Goal: Task Accomplishment & Management: Manage account settings

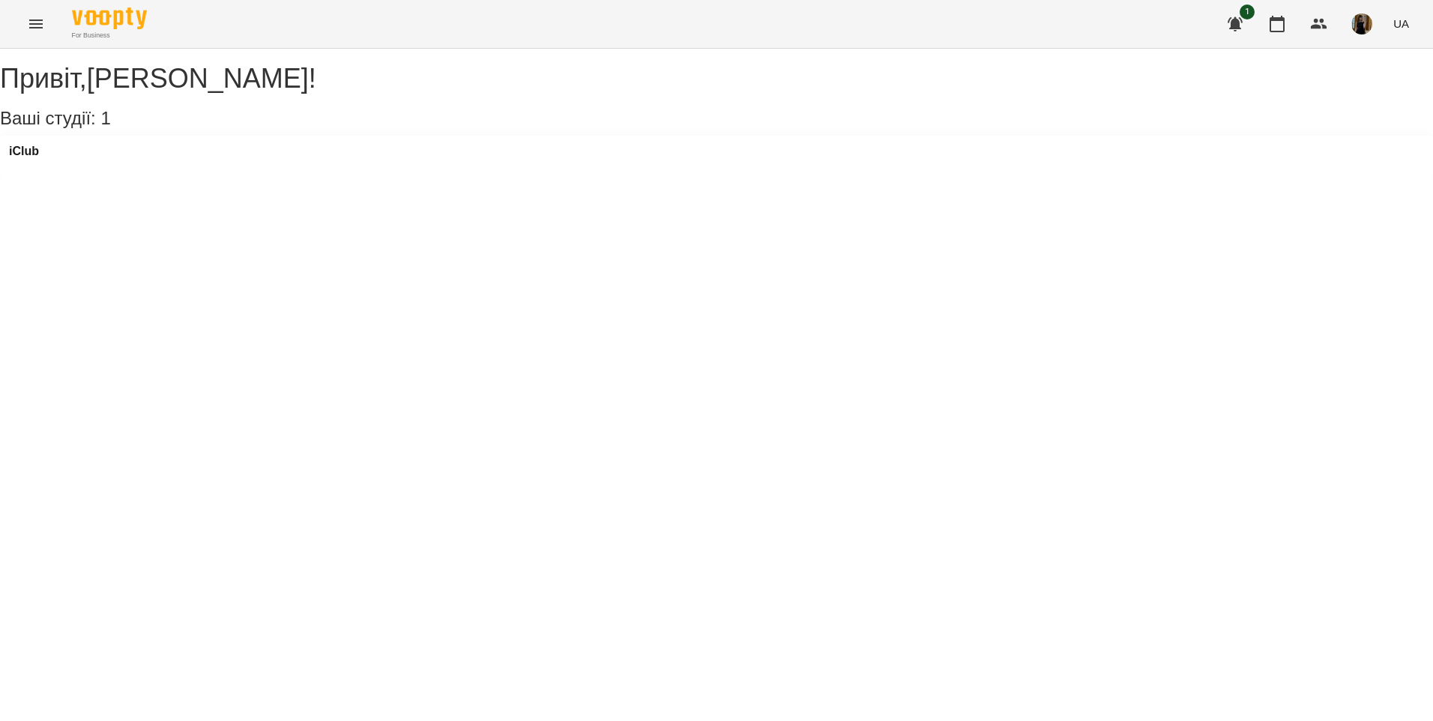
drag, startPoint x: 59, startPoint y: 23, endPoint x: 46, endPoint y: 23, distance: 12.7
click at [59, 23] on div "For Business 1 UA" at bounding box center [716, 24] width 1433 height 48
click at [46, 23] on button "Menu" at bounding box center [36, 24] width 36 height 36
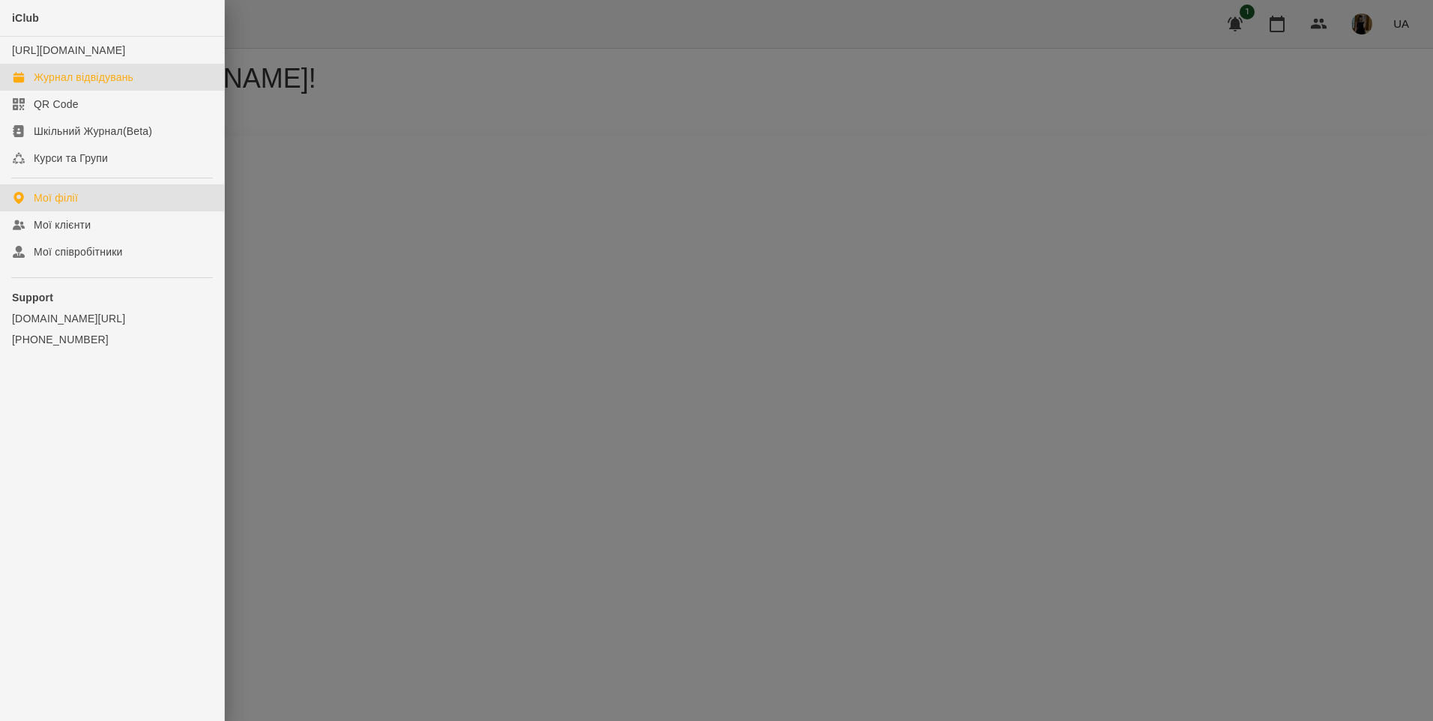
click at [56, 79] on link "Журнал відвідувань" at bounding box center [112, 77] width 224 height 27
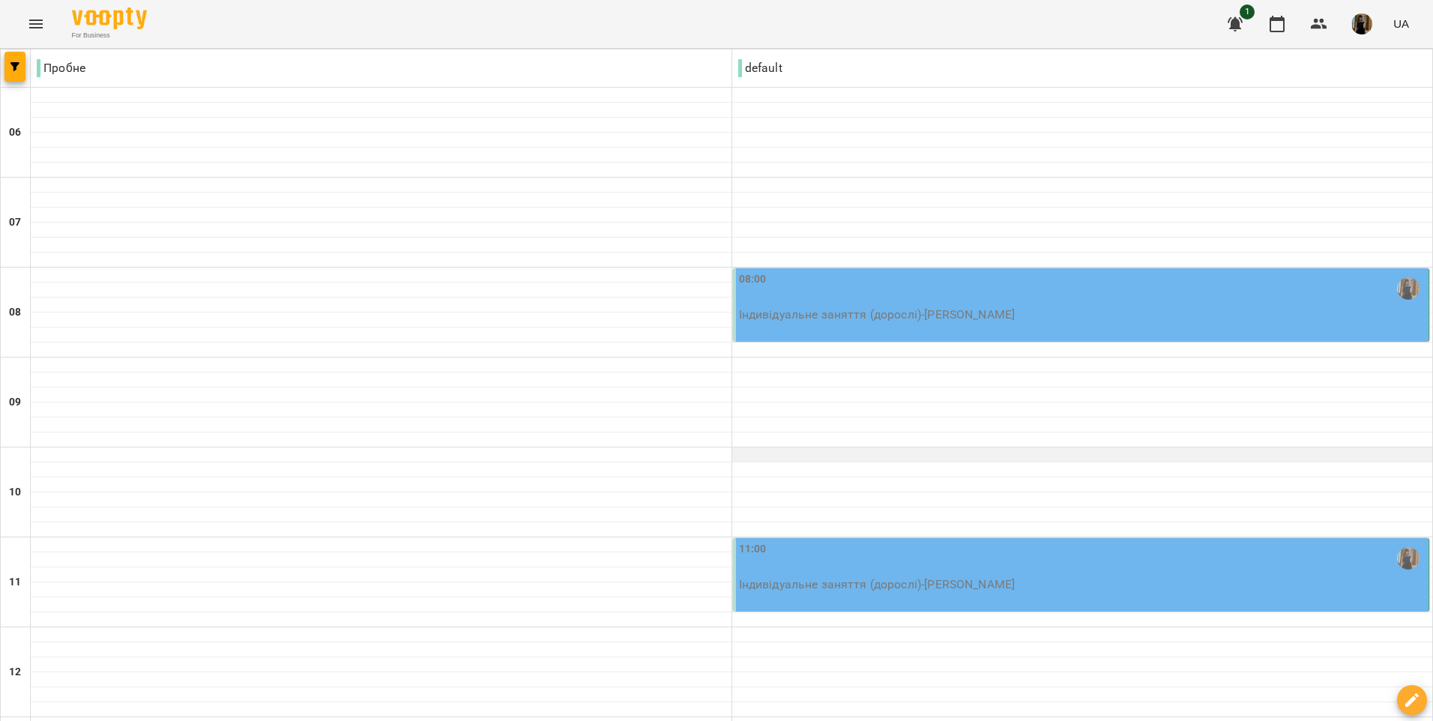
scroll to position [150, 0]
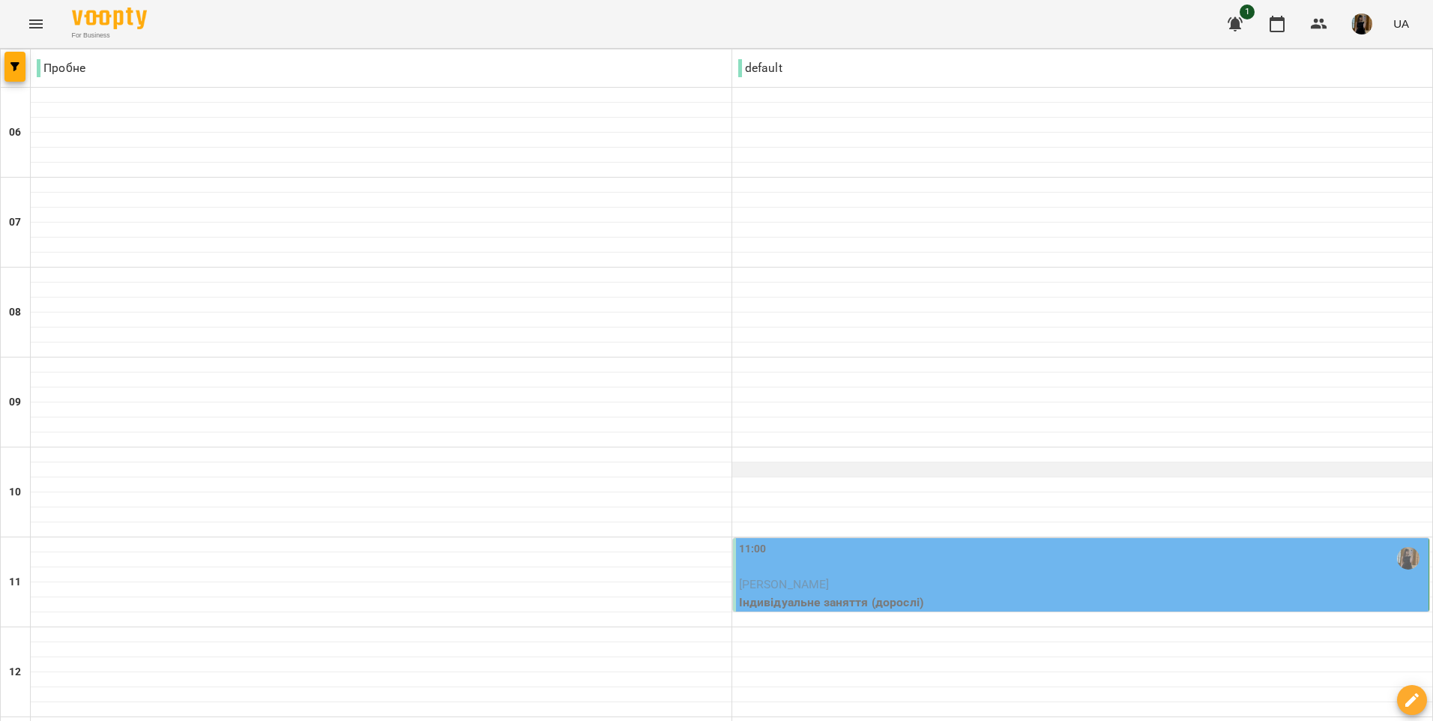
scroll to position [171, 0]
click at [1023, 541] on div "11:00" at bounding box center [1082, 558] width 687 height 34
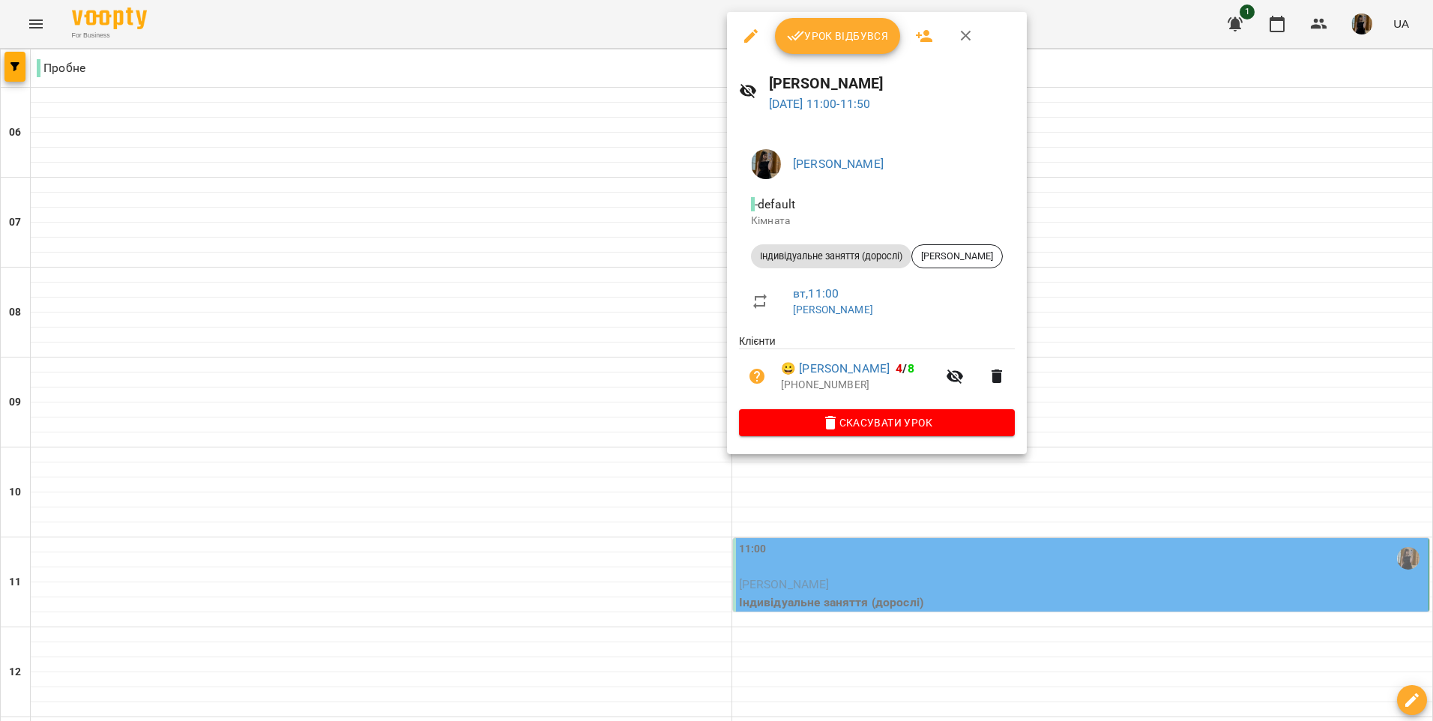
drag, startPoint x: 847, startPoint y: 45, endPoint x: 779, endPoint y: 70, distance: 72.1
click at [847, 45] on span "Урок відбувся" at bounding box center [838, 36] width 102 height 18
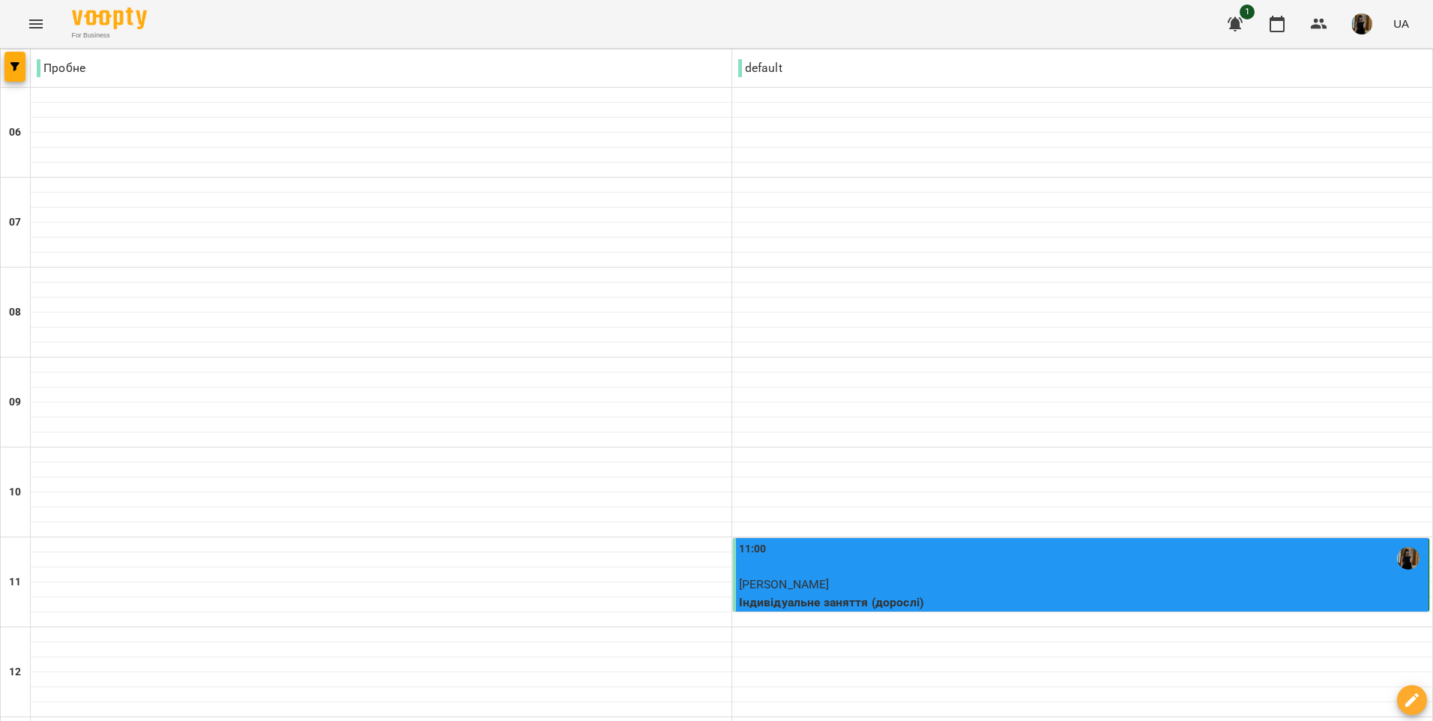
scroll to position [995, 0]
